Goal: Task Accomplishment & Management: Use online tool/utility

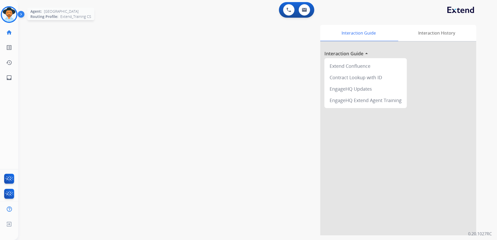
click at [8, 14] on img at bounding box center [9, 14] width 15 height 15
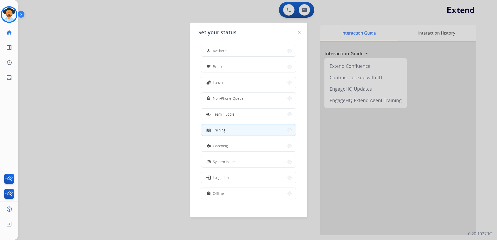
click at [104, 128] on div at bounding box center [248, 120] width 497 height 240
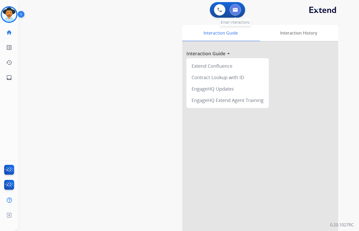
click at [233, 9] on img at bounding box center [235, 10] width 5 height 4
select select "**********"
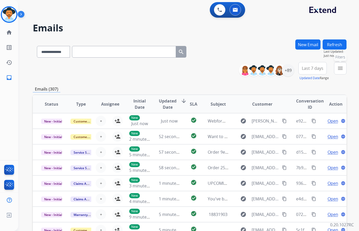
click at [340, 68] on mat-icon "menu" at bounding box center [340, 68] width 6 height 6
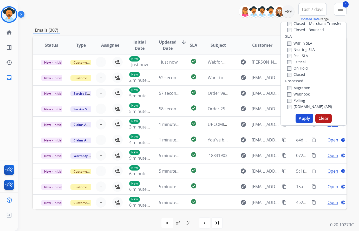
scroll to position [64, 0]
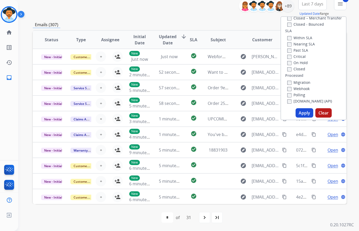
click at [301, 112] on button "Apply" at bounding box center [305, 112] width 18 height 9
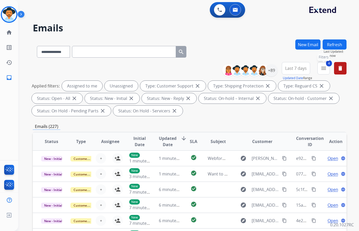
click at [323, 67] on mat-icon "menu" at bounding box center [324, 68] width 6 height 6
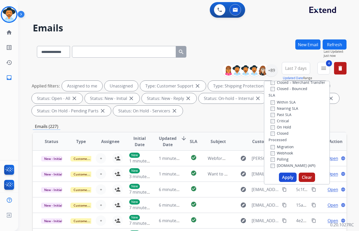
click at [295, 68] on span "Last 7 days" at bounding box center [296, 68] width 22 height 2
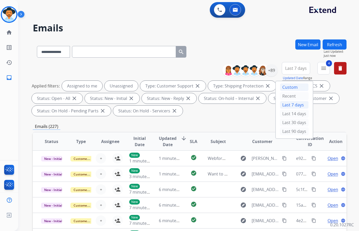
click at [292, 87] on div "Custom" at bounding box center [294, 87] width 29 height 8
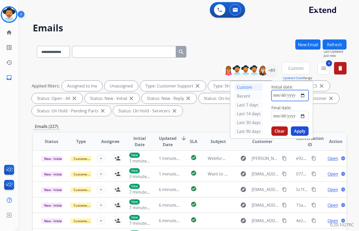
click at [302, 95] on input "date" at bounding box center [289, 95] width 37 height 11
type input "**********"
click at [298, 131] on button "Apply" at bounding box center [300, 131] width 18 height 9
click at [298, 130] on button "Apply" at bounding box center [300, 131] width 18 height 9
click at [302, 116] on input "date" at bounding box center [289, 116] width 37 height 11
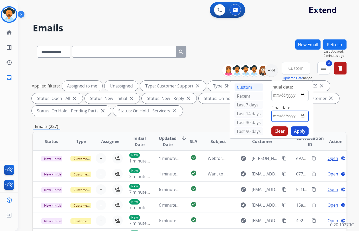
type input "**********"
click at [302, 131] on button "Apply" at bounding box center [300, 131] width 18 height 9
click at [252, 48] on div "**********" at bounding box center [190, 51] width 314 height 23
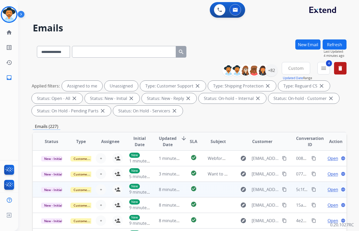
scroll to position [1, 0]
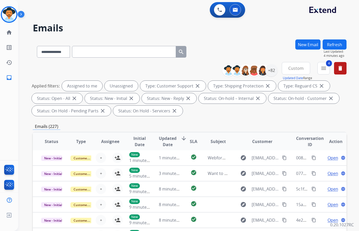
click at [244, 114] on div "Applied filters: Assigned to me Unassigned Type: Customer Support close Type: S…" at bounding box center [189, 98] width 314 height 35
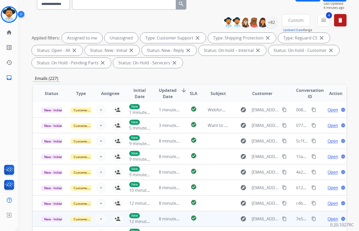
scroll to position [102, 0]
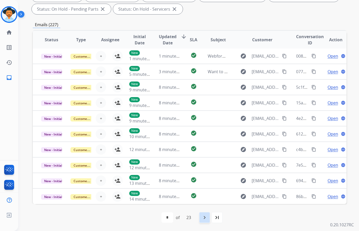
click at [206, 217] on mat-icon "navigate_next" at bounding box center [205, 218] width 6 height 6
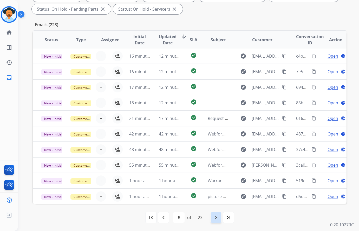
click at [216, 217] on mat-icon "navigate_next" at bounding box center [216, 218] width 6 height 6
click at [217, 216] on mat-icon "navigate_next" at bounding box center [216, 218] width 6 height 6
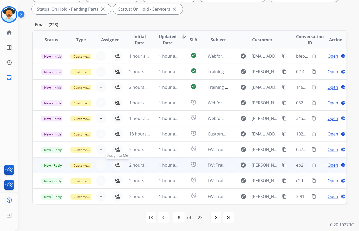
click at [117, 166] on mat-icon "person_add" at bounding box center [117, 165] width 6 height 6
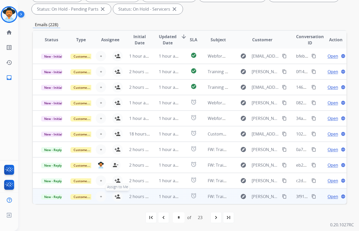
click at [116, 196] on mat-icon "person_add" at bounding box center [117, 197] width 6 height 6
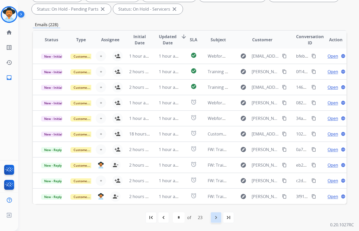
click at [216, 218] on mat-icon "navigate_next" at bounding box center [216, 218] width 6 height 6
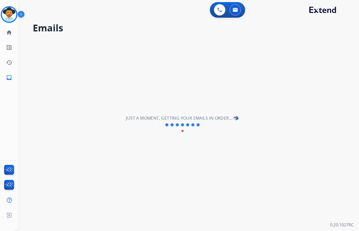
scroll to position [0, 0]
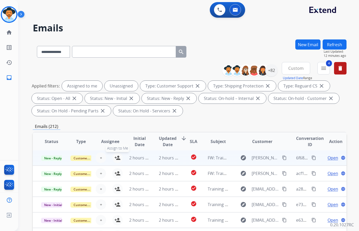
click at [118, 159] on mat-icon "person_add" at bounding box center [117, 158] width 6 height 6
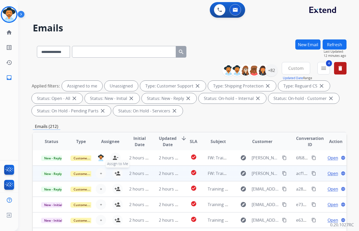
click at [116, 173] on mat-icon "person_add" at bounding box center [117, 174] width 6 height 6
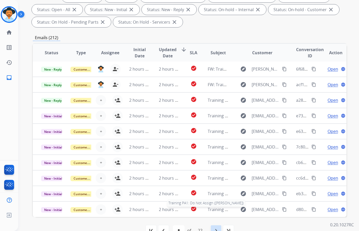
scroll to position [102, 0]
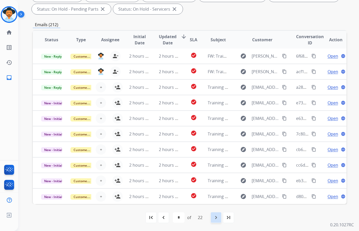
click at [215, 218] on mat-icon "navigate_next" at bounding box center [216, 218] width 6 height 6
click at [217, 218] on mat-icon "navigate_next" at bounding box center [216, 218] width 6 height 6
click at [216, 218] on mat-icon "navigate_next" at bounding box center [216, 218] width 6 height 6
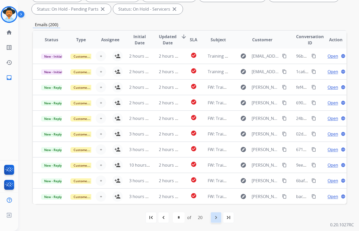
click at [215, 217] on mat-icon "navigate_next" at bounding box center [216, 218] width 6 height 6
click at [214, 217] on mat-icon "navigate_next" at bounding box center [216, 218] width 6 height 6
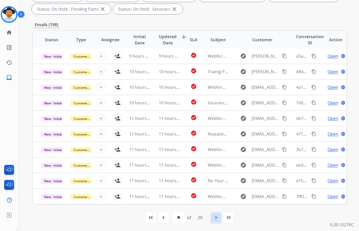
click at [214, 216] on mat-icon "navigate_next" at bounding box center [216, 218] width 6 height 6
click at [215, 218] on mat-icon "navigate_next" at bounding box center [216, 218] width 6 height 6
click at [216, 217] on mat-icon "navigate_next" at bounding box center [216, 218] width 6 height 6
click at [217, 217] on mat-icon "navigate_next" at bounding box center [216, 218] width 6 height 6
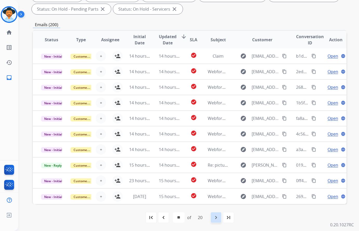
click at [216, 217] on mat-icon "navigate_next" at bounding box center [216, 218] width 6 height 6
click at [216, 218] on mat-icon "navigate_next" at bounding box center [216, 218] width 6 height 6
click at [215, 218] on mat-icon "navigate_next" at bounding box center [216, 218] width 6 height 6
click at [216, 217] on mat-icon "navigate_next" at bounding box center [216, 218] width 6 height 6
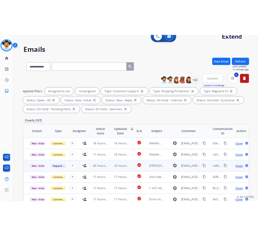
scroll to position [0, 0]
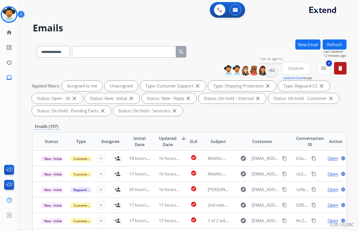
click at [271, 70] on div "+82" at bounding box center [271, 70] width 12 height 12
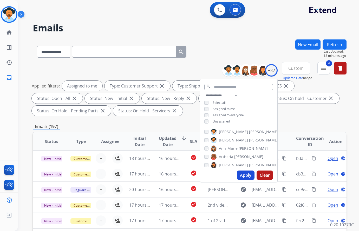
click at [246, 175] on button "Apply" at bounding box center [246, 175] width 18 height 9
select select "*"
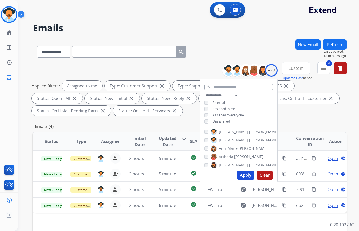
click at [305, 110] on div "Applied filters: Assigned to me Type: Customer Support close Type: Shipping Pro…" at bounding box center [189, 98] width 314 height 35
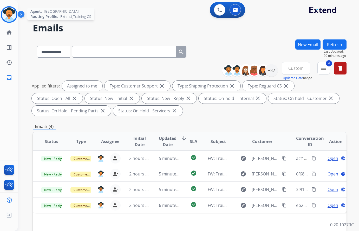
click at [10, 15] on img at bounding box center [9, 14] width 15 height 15
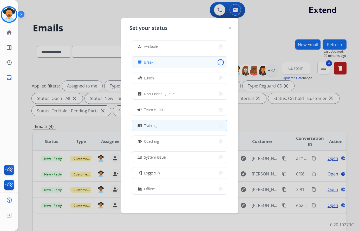
click at [217, 62] on button "free_breakfast Break" at bounding box center [179, 62] width 95 height 11
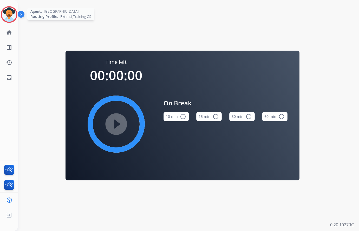
click at [13, 13] on img at bounding box center [9, 14] width 15 height 15
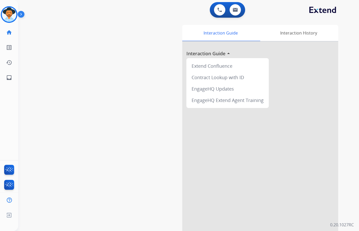
click at [151, 74] on div "swap_horiz Break voice bridge close_fullscreen Connect 3-Way Call merge_type Se…" at bounding box center [182, 127] width 328 height 217
click at [235, 10] on img at bounding box center [235, 10] width 5 height 4
select select "**********"
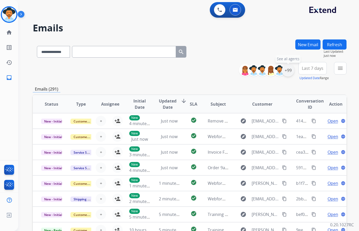
click at [288, 69] on div "+99" at bounding box center [288, 70] width 12 height 12
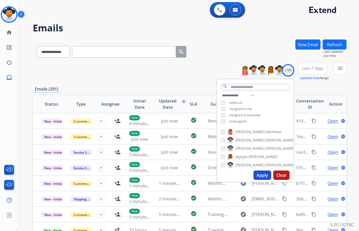
click at [261, 174] on button "Apply" at bounding box center [263, 175] width 18 height 9
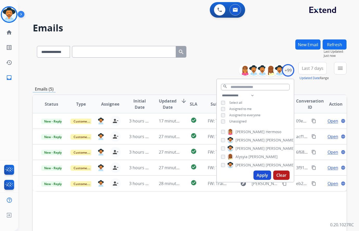
click at [179, 85] on div "**********" at bounding box center [190, 168] width 314 height 256
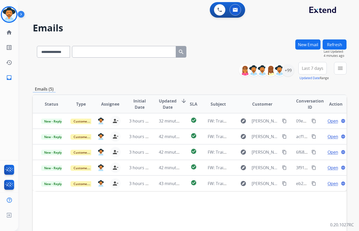
click at [166, 69] on div "**********" at bounding box center [190, 71] width 314 height 19
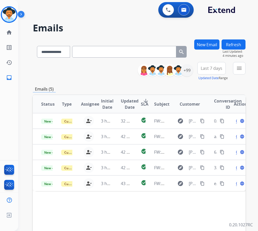
drag, startPoint x: 73, startPoint y: 222, endPoint x: 74, endPoint y: 225, distance: 3.2
click at [73, 222] on div "Status Type Assignee Initial Date Updated Date arrow_downward SLA Subject Custo…" at bounding box center [139, 182] width 212 height 174
